Goal: Information Seeking & Learning: Learn about a topic

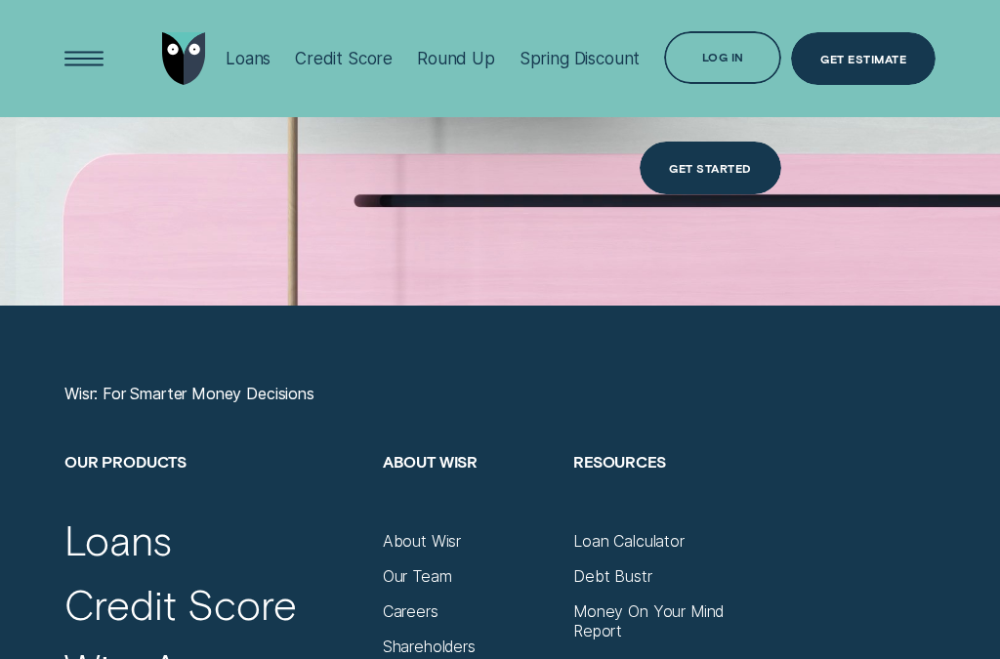
scroll to position [4350, 0]
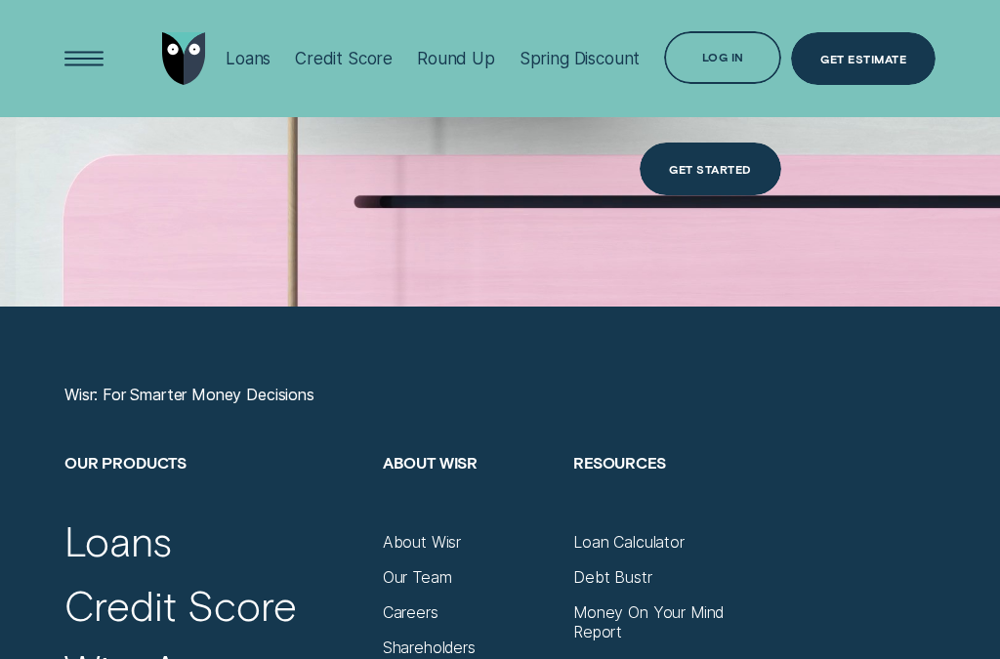
click at [76, 46] on div "Open Menu" at bounding box center [84, 58] width 74 height 74
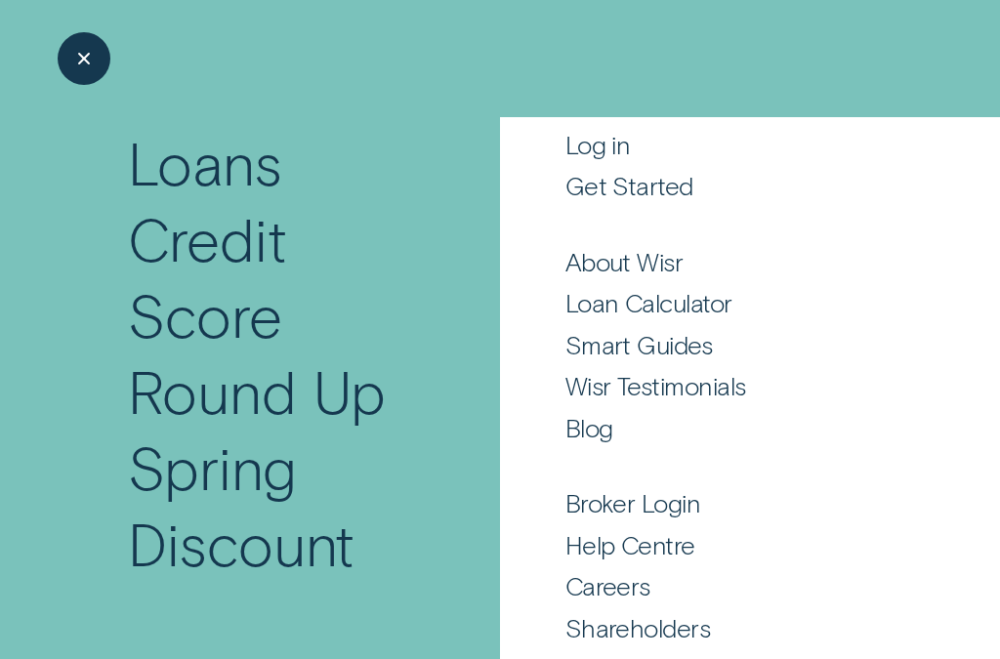
scroll to position [187, 0]
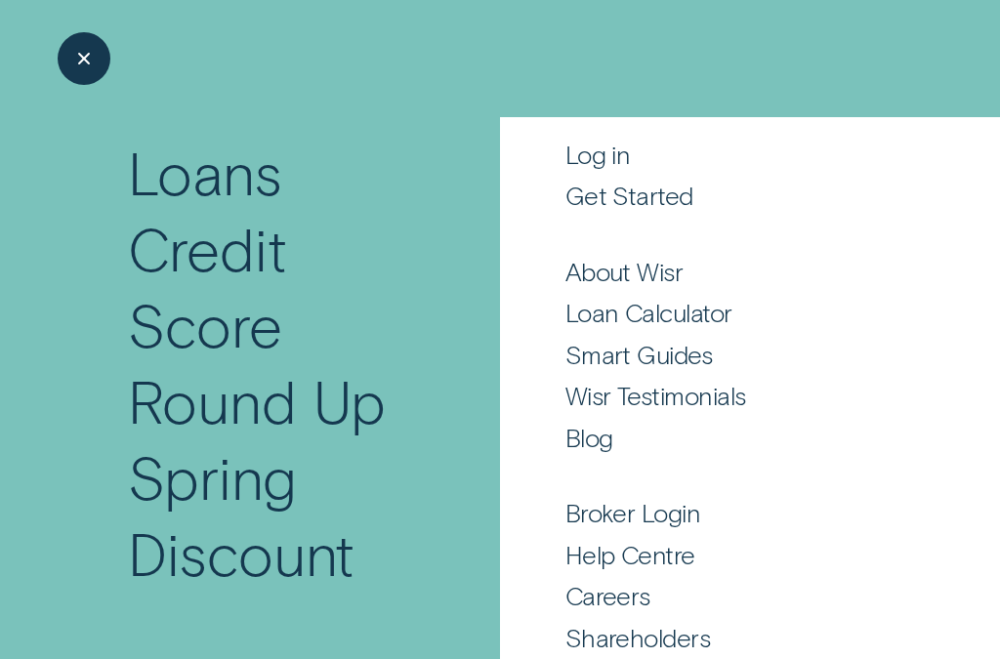
click at [647, 187] on div "Get Started" at bounding box center [629, 196] width 128 height 32
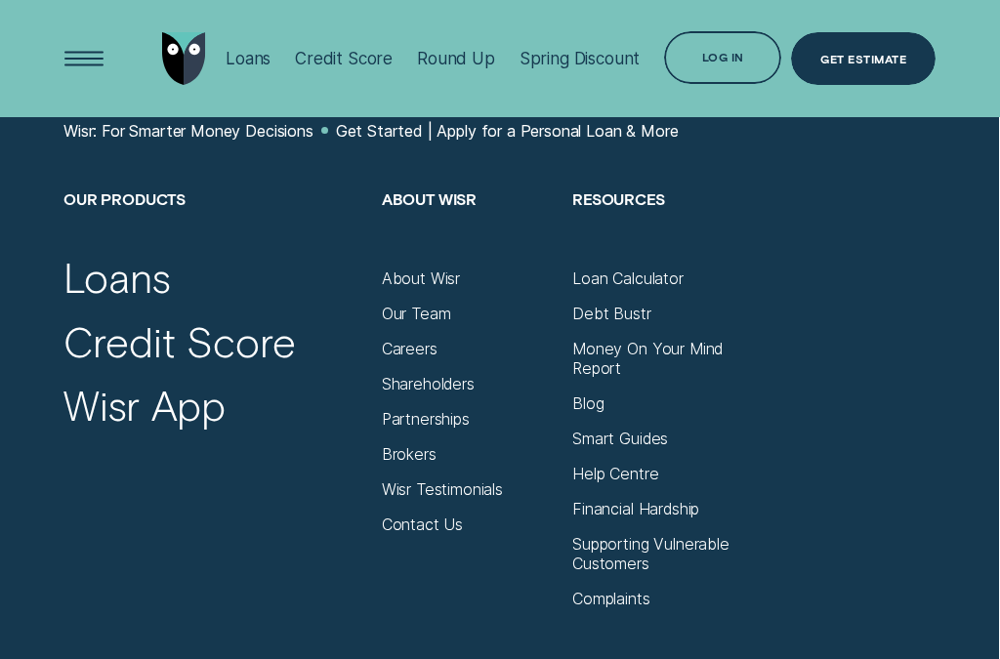
scroll to position [1159, 2]
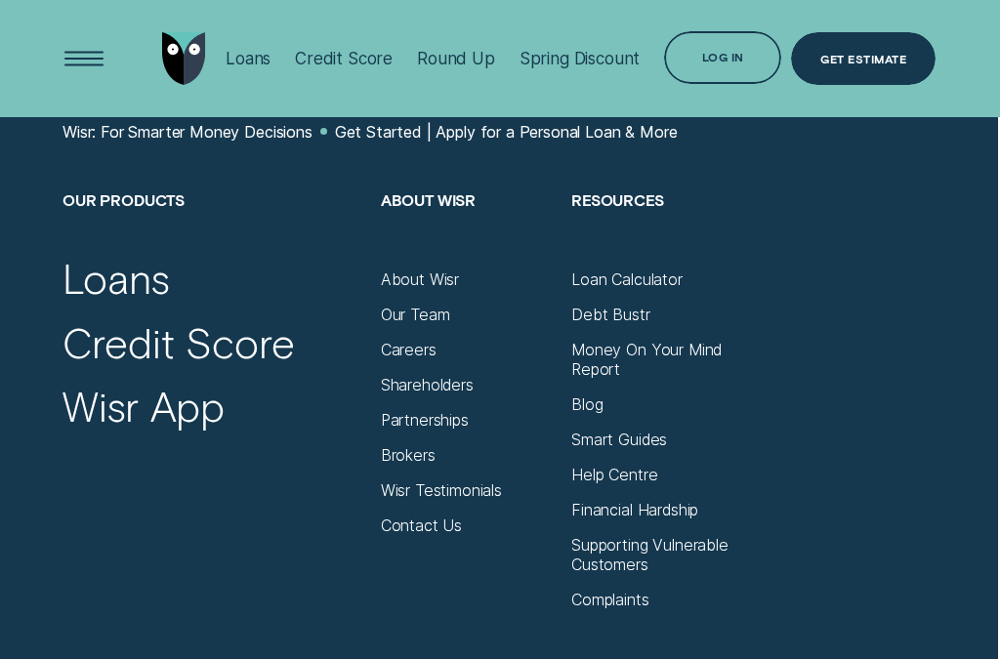
click at [438, 270] on div "About Wisr" at bounding box center [420, 280] width 78 height 20
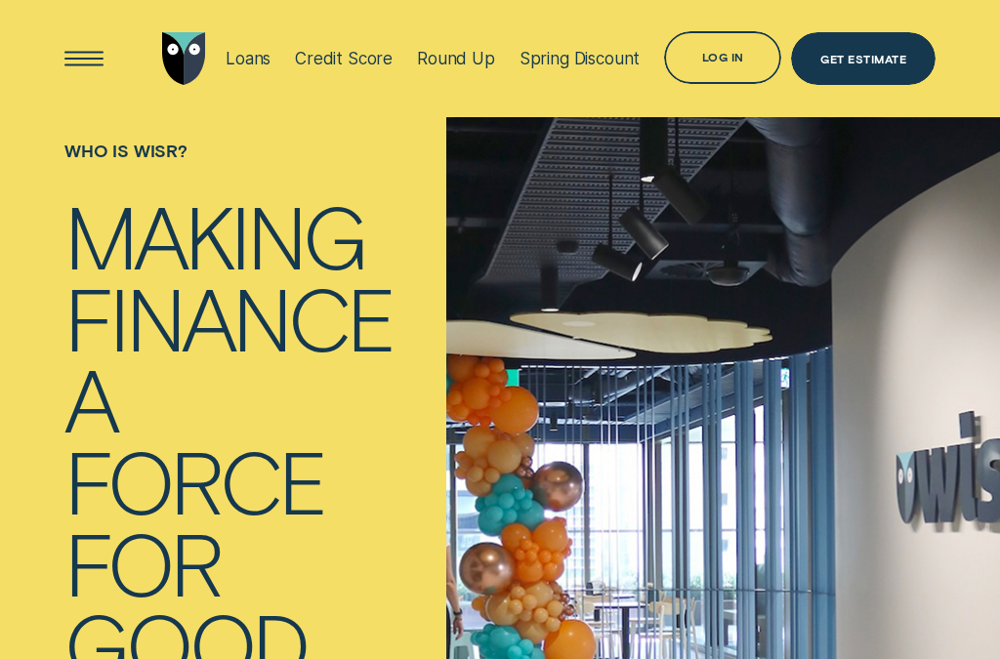
click at [148, 151] on h1 "Who is Wisr?" at bounding box center [228, 168] width 328 height 54
click at [94, 58] on div "Open Menu" at bounding box center [84, 58] width 74 height 74
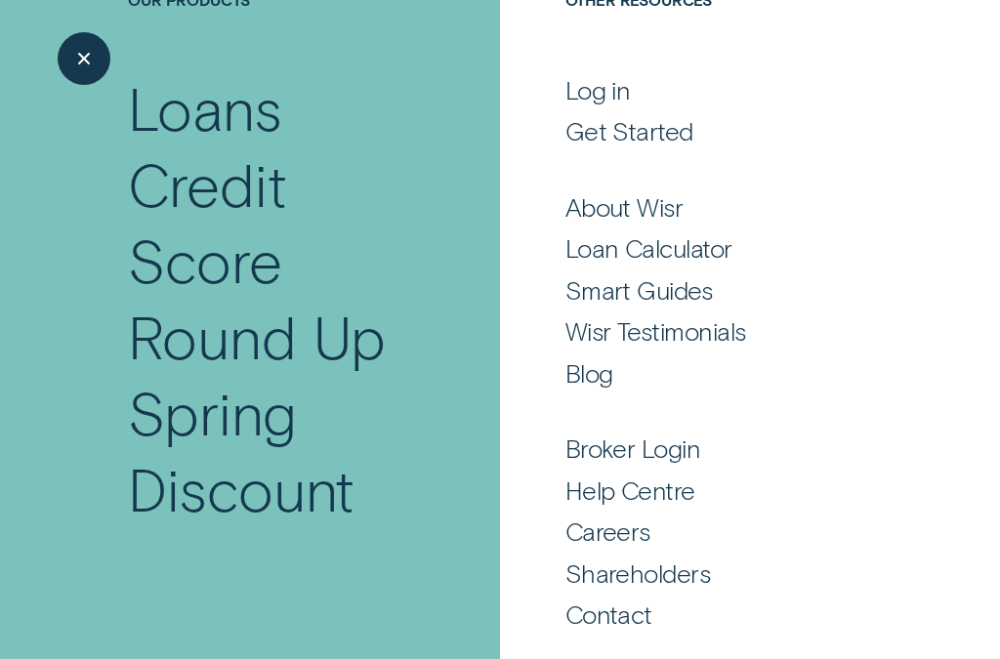
scroll to position [251, 0]
click at [79, 62] on div "Close Menu" at bounding box center [84, 59] width 13 height 13
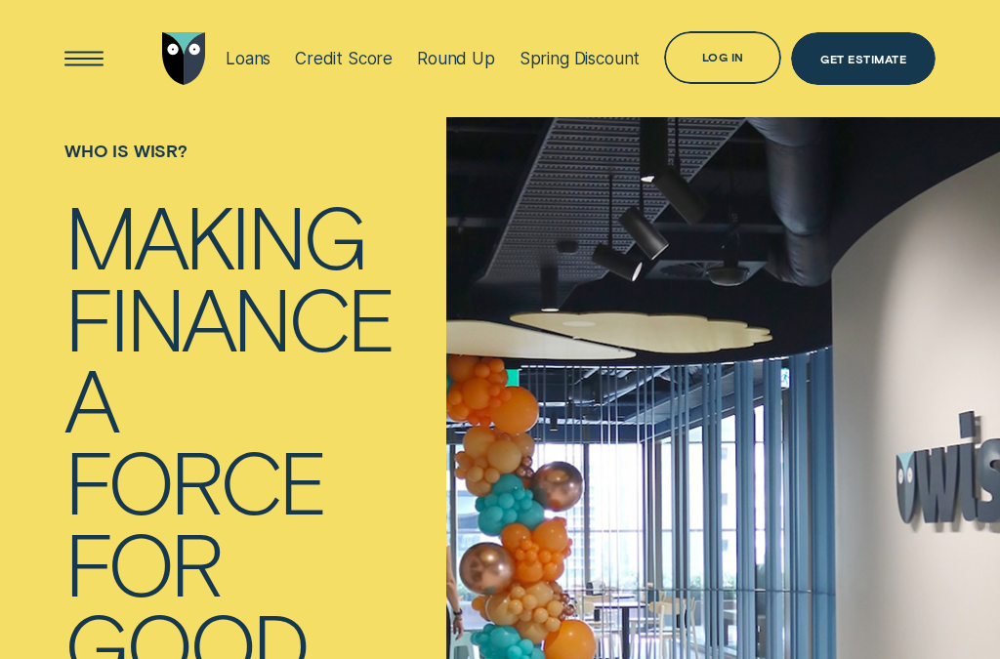
scroll to position [-1, 0]
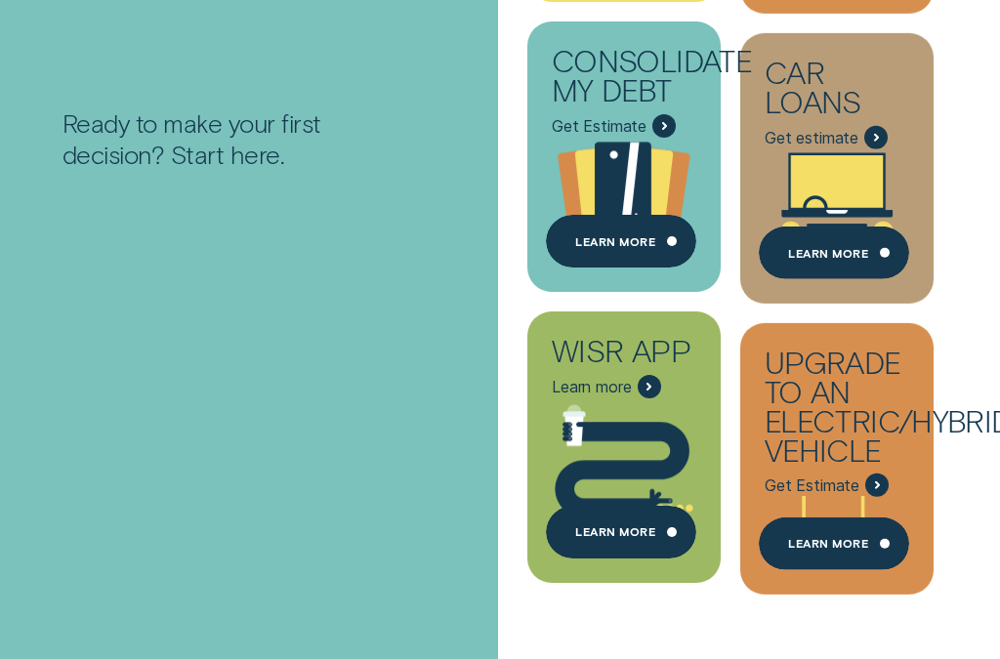
scroll to position [452, 2]
